Goal: Information Seeking & Learning: Learn about a topic

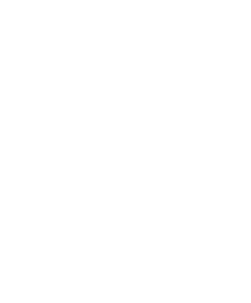
click at [92, 219] on span "Region" at bounding box center [92, 217] width 17 height 4
click at [161, 117] on div at bounding box center [163, 120] width 6 height 6
click at [153, 186] on div "übernehmen" at bounding box center [125, 192] width 81 height 12
click at [87, 203] on span "Singles mit Kind" at bounding box center [67, 206] width 51 height 6
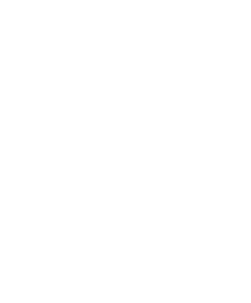
scroll to position [849, 0]
click at [240, 171] on icon at bounding box center [237, 178] width 17 height 14
click at [233, 171] on icon at bounding box center [237, 178] width 17 height 14
click at [238, 171] on icon at bounding box center [237, 178] width 17 height 14
click at [239, 171] on icon at bounding box center [237, 178] width 17 height 14
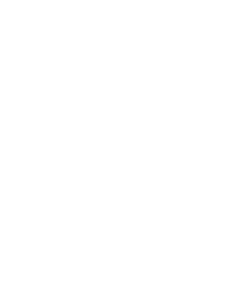
click at [239, 171] on icon at bounding box center [237, 178] width 17 height 14
click at [238, 62] on div "Newsletter * **** **** ******* ****** Anrede Vorname Nachname Link" at bounding box center [125, 151] width 251 height 303
click at [240, 171] on icon at bounding box center [237, 178] width 17 height 14
click at [241, 171] on icon at bounding box center [237, 178] width 17 height 14
click at [239, 171] on icon at bounding box center [237, 178] width 17 height 14
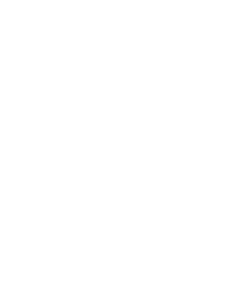
click at [240, 171] on icon at bounding box center [237, 178] width 17 height 14
click at [239, 171] on icon at bounding box center [237, 178] width 17 height 14
click at [238, 171] on icon at bounding box center [237, 178] width 17 height 14
click at [237, 171] on icon at bounding box center [237, 178] width 17 height 14
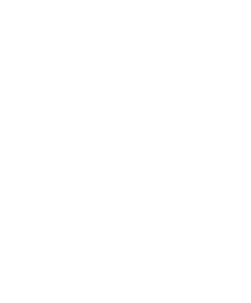
click at [239, 171] on icon at bounding box center [237, 178] width 17 height 14
click at [238, 171] on icon at bounding box center [237, 178] width 17 height 14
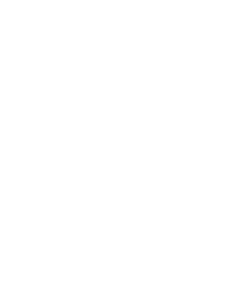
click at [239, 171] on icon at bounding box center [237, 178] width 17 height 14
click at [237, 171] on icon at bounding box center [237, 178] width 17 height 14
click at [239, 171] on icon at bounding box center [237, 178] width 17 height 14
click at [234, 171] on icon at bounding box center [237, 178] width 17 height 14
click at [239, 171] on icon at bounding box center [237, 178] width 17 height 14
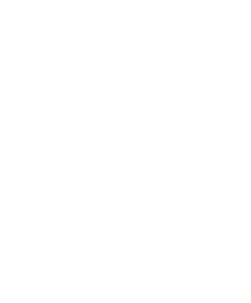
click at [239, 171] on icon at bounding box center [237, 178] width 17 height 14
click at [205, 156] on div at bounding box center [184, 179] width 110 height 62
click at [239, 172] on icon at bounding box center [238, 174] width 17 height 14
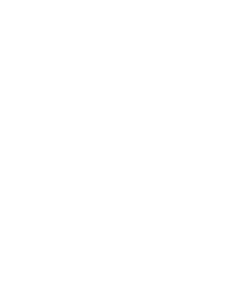
scroll to position [527, 0]
